Goal: Information Seeking & Learning: Learn about a topic

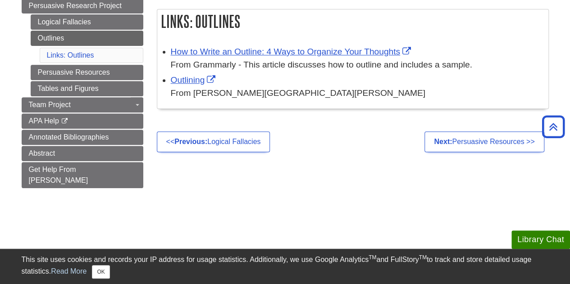
scroll to position [145, 0]
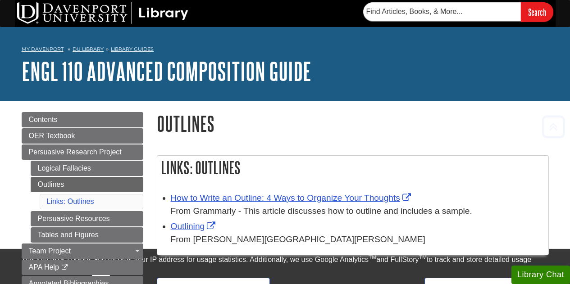
scroll to position [155, 0]
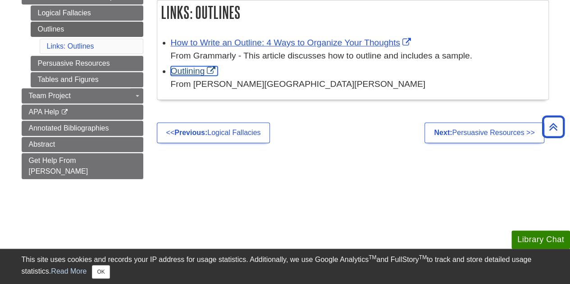
click at [192, 71] on link "Outlining" at bounding box center [194, 70] width 47 height 9
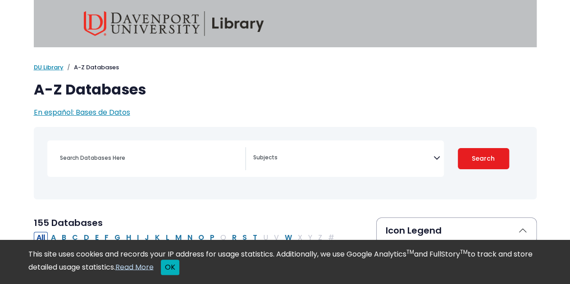
click at [179, 266] on button "OK" at bounding box center [170, 267] width 18 height 15
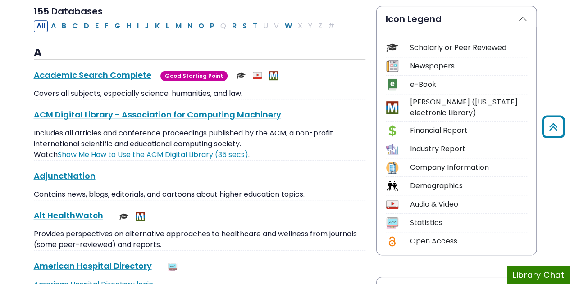
scroll to position [216, 0]
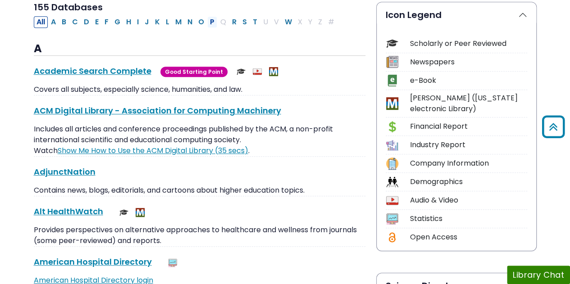
click at [207, 21] on button "P" at bounding box center [212, 22] width 10 height 12
select select "Database Subject Filter"
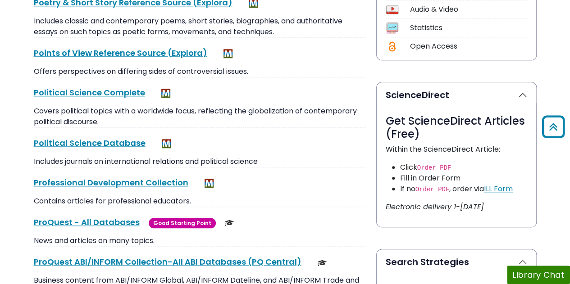
scroll to position [407, 0]
click at [122, 216] on link "ProQuest - All Databases This link opens in a new window" at bounding box center [87, 221] width 106 height 11
